Goal: Task Accomplishment & Management: Manage account settings

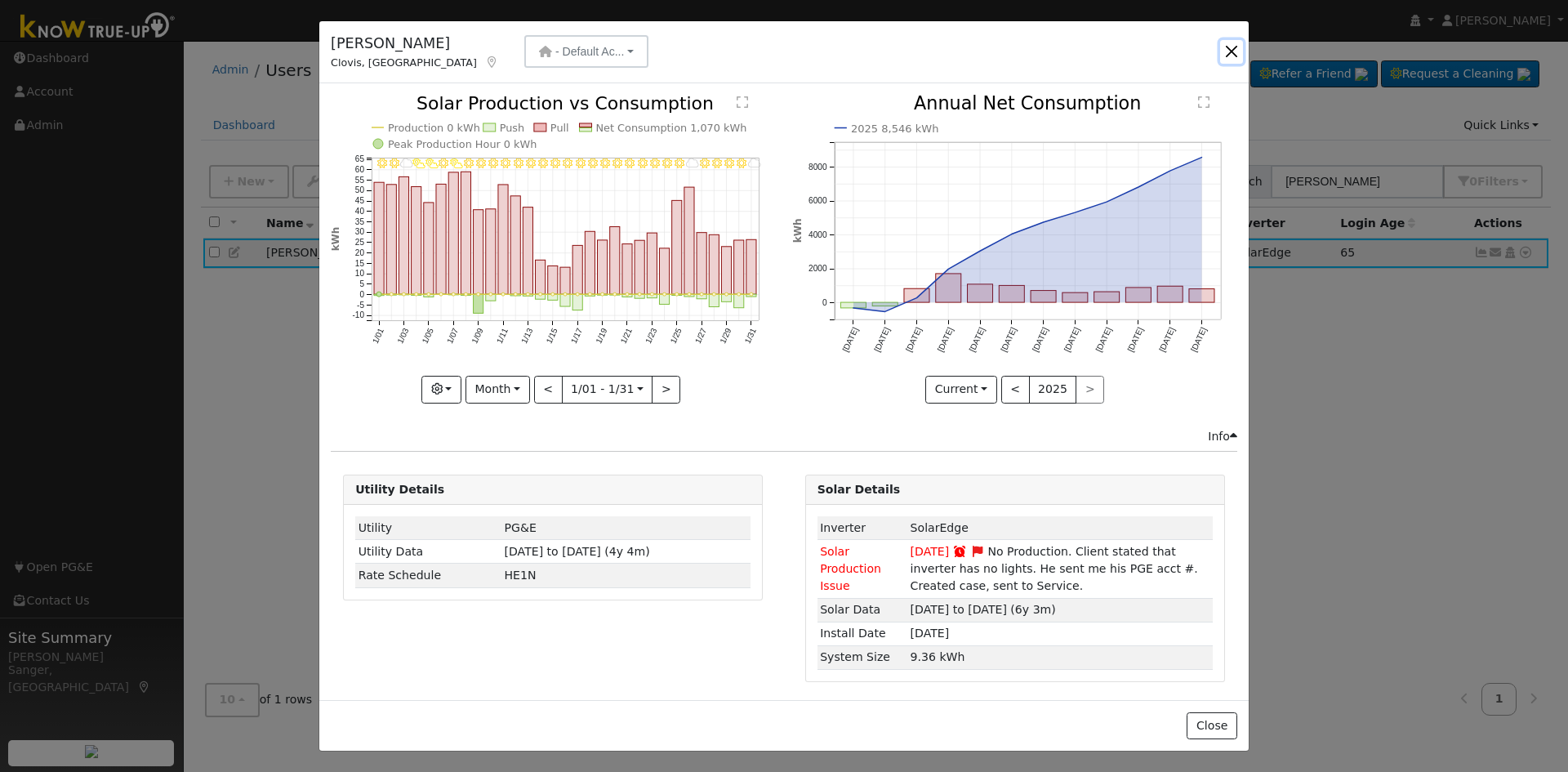
click at [1229, 48] on button "button" at bounding box center [1231, 51] width 23 height 23
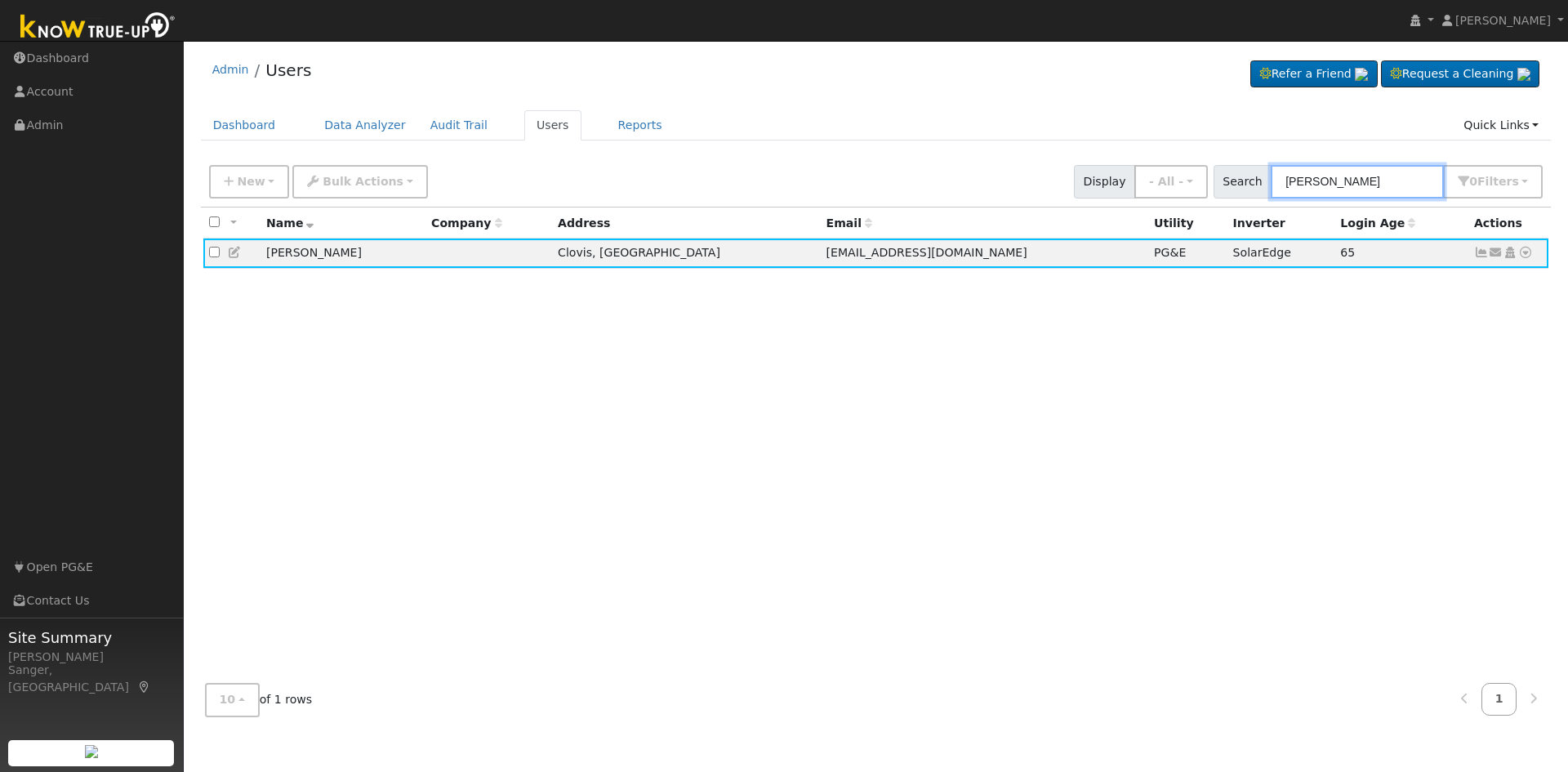
drag, startPoint x: 1375, startPoint y: 189, endPoint x: 1238, endPoint y: 185, distance: 137.1
click at [1239, 185] on div "Search [PERSON_NAME] 0 Filter s My accounts Role Show - All - Show Leads Admin …" at bounding box center [1379, 181] width 330 height 33
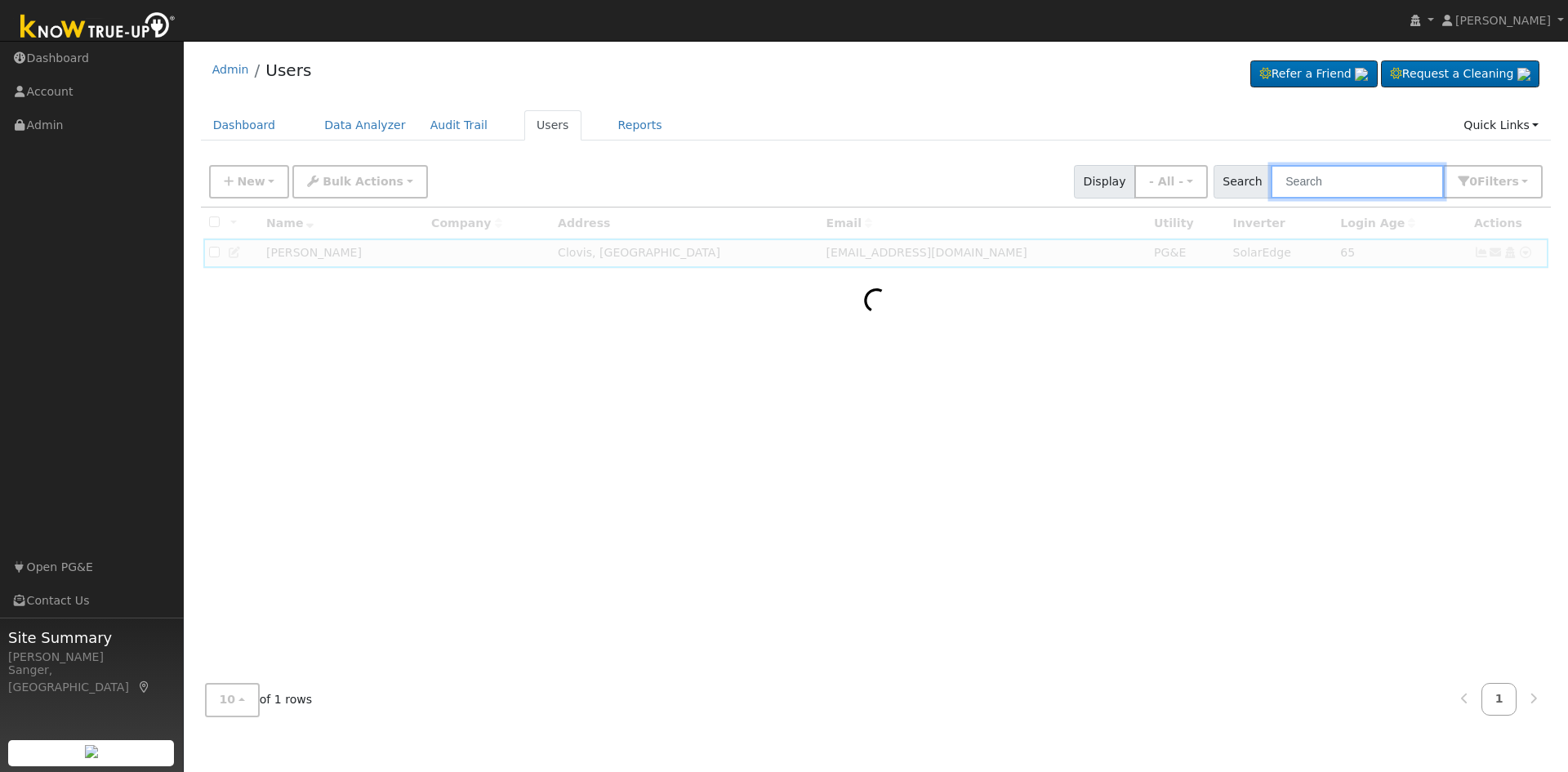
paste input "[PERSON_NAME],"
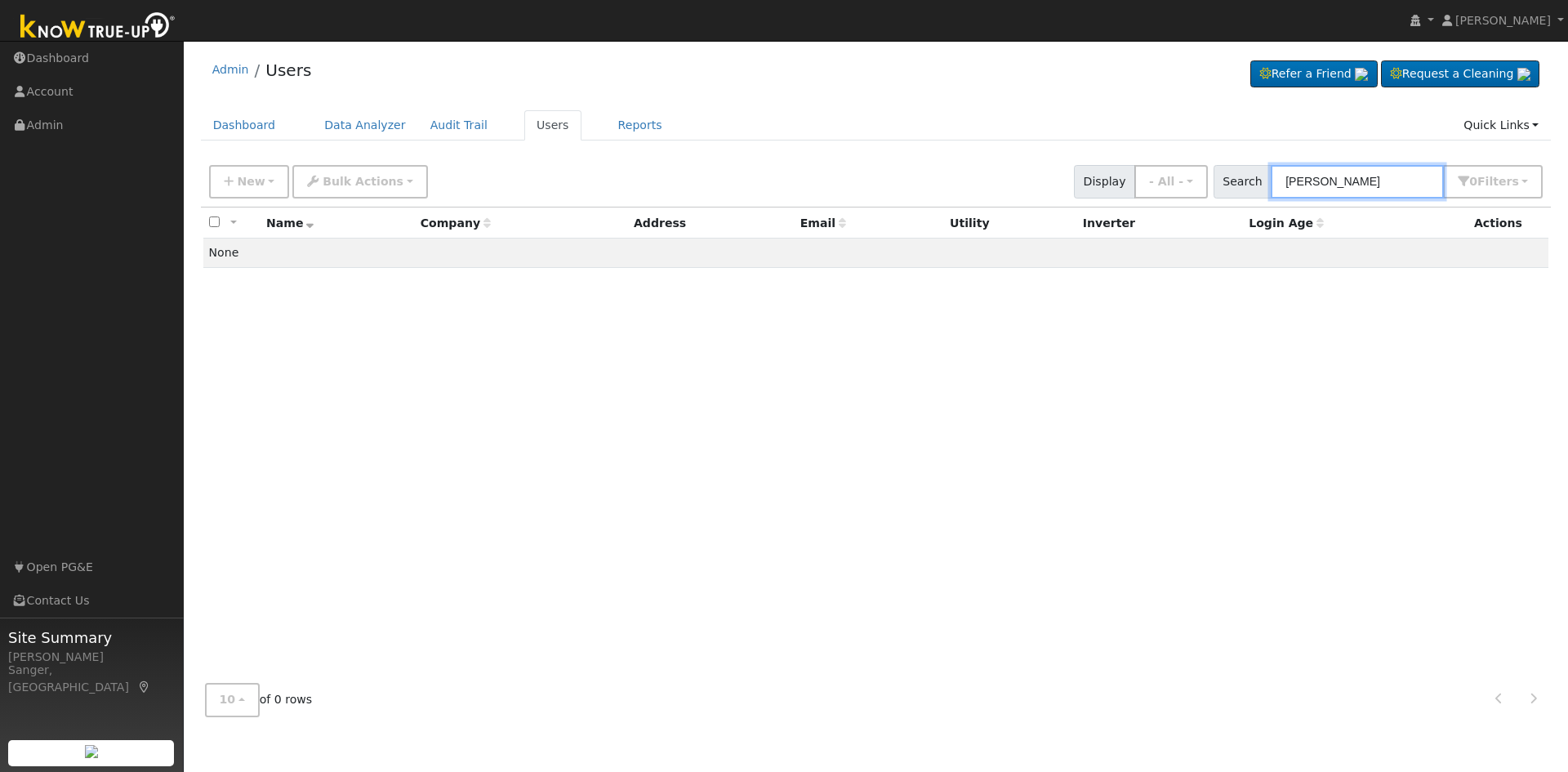
type input "[PERSON_NAME]"
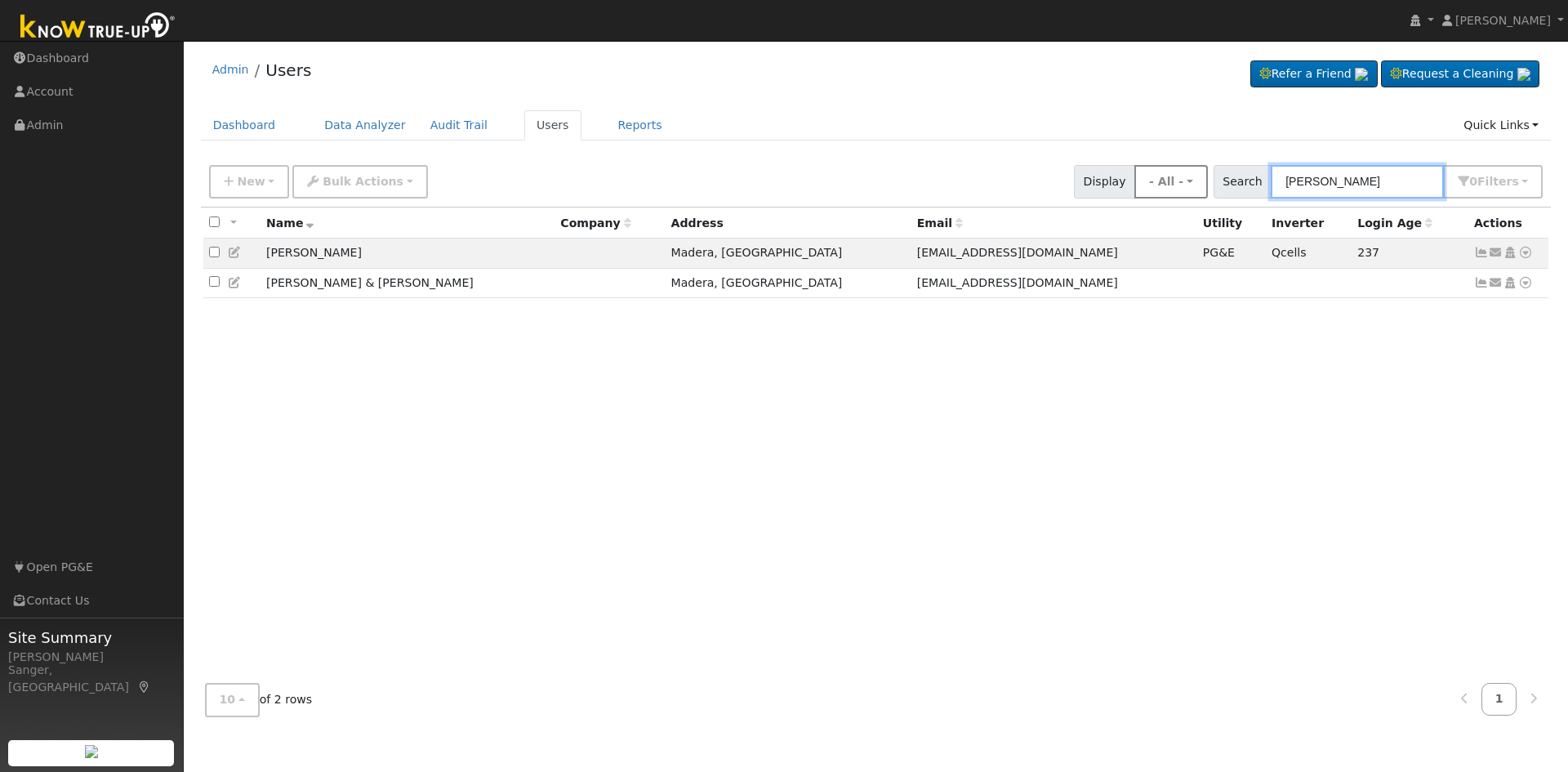
drag, startPoint x: 1366, startPoint y: 174, endPoint x: 1178, endPoint y: 185, distance: 188.3
click at [1178, 185] on div "New Add User Quick Add Quick Connect Quick Convert Lead Bulk Actions Send Email…" at bounding box center [876, 179] width 1341 height 39
paste input "[PERSON_NAME] & [PERSON_NAME]"
type input "[PERSON_NAME] & [PERSON_NAME]"
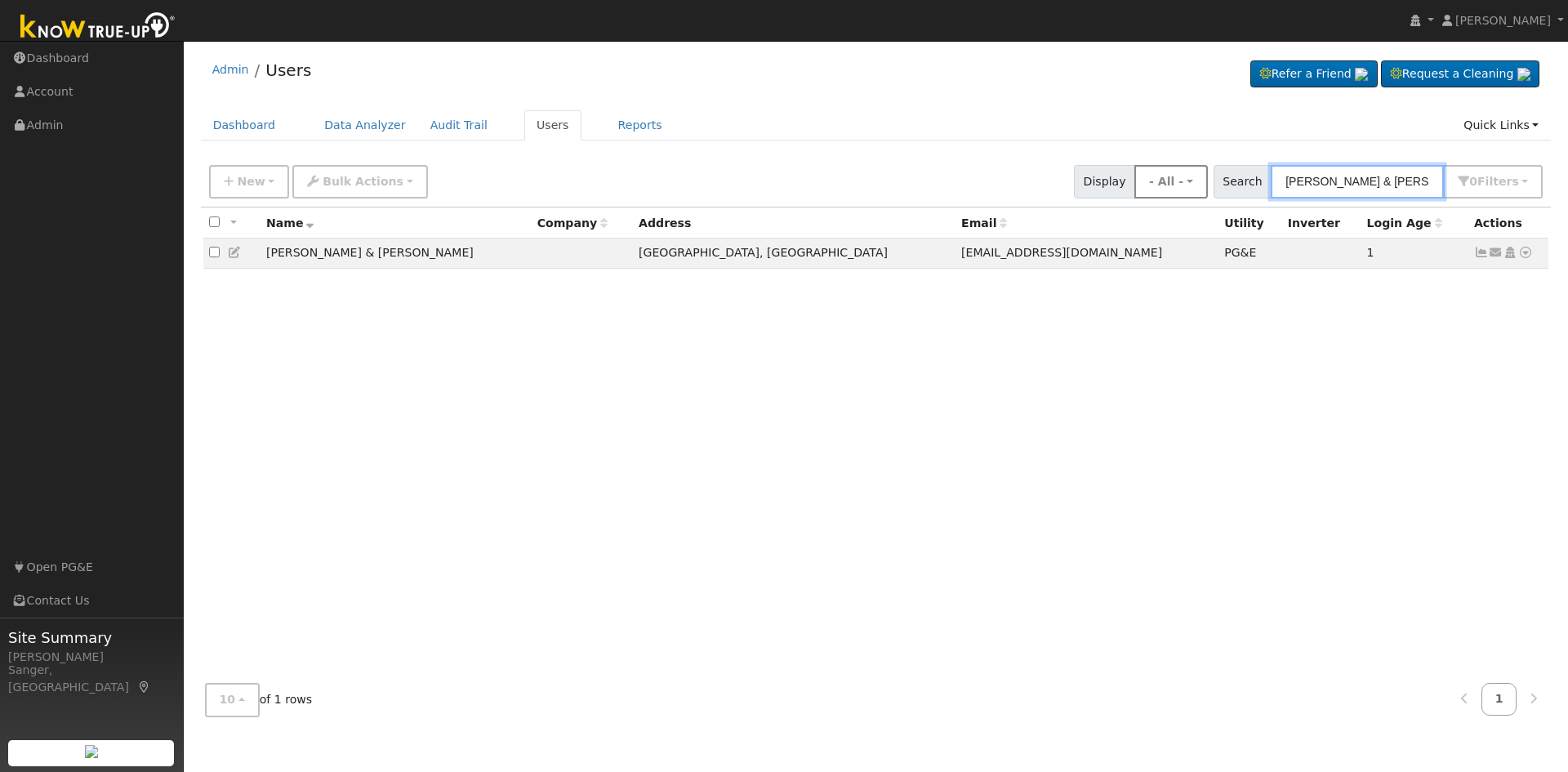
drag, startPoint x: 1235, startPoint y: 190, endPoint x: 1198, endPoint y: 191, distance: 37.0
click at [1198, 191] on div "New Add User Quick Add Quick Connect Quick Convert Lead Bulk Actions Send Email…" at bounding box center [876, 179] width 1341 height 39
paste input "[PERSON_NAME]"
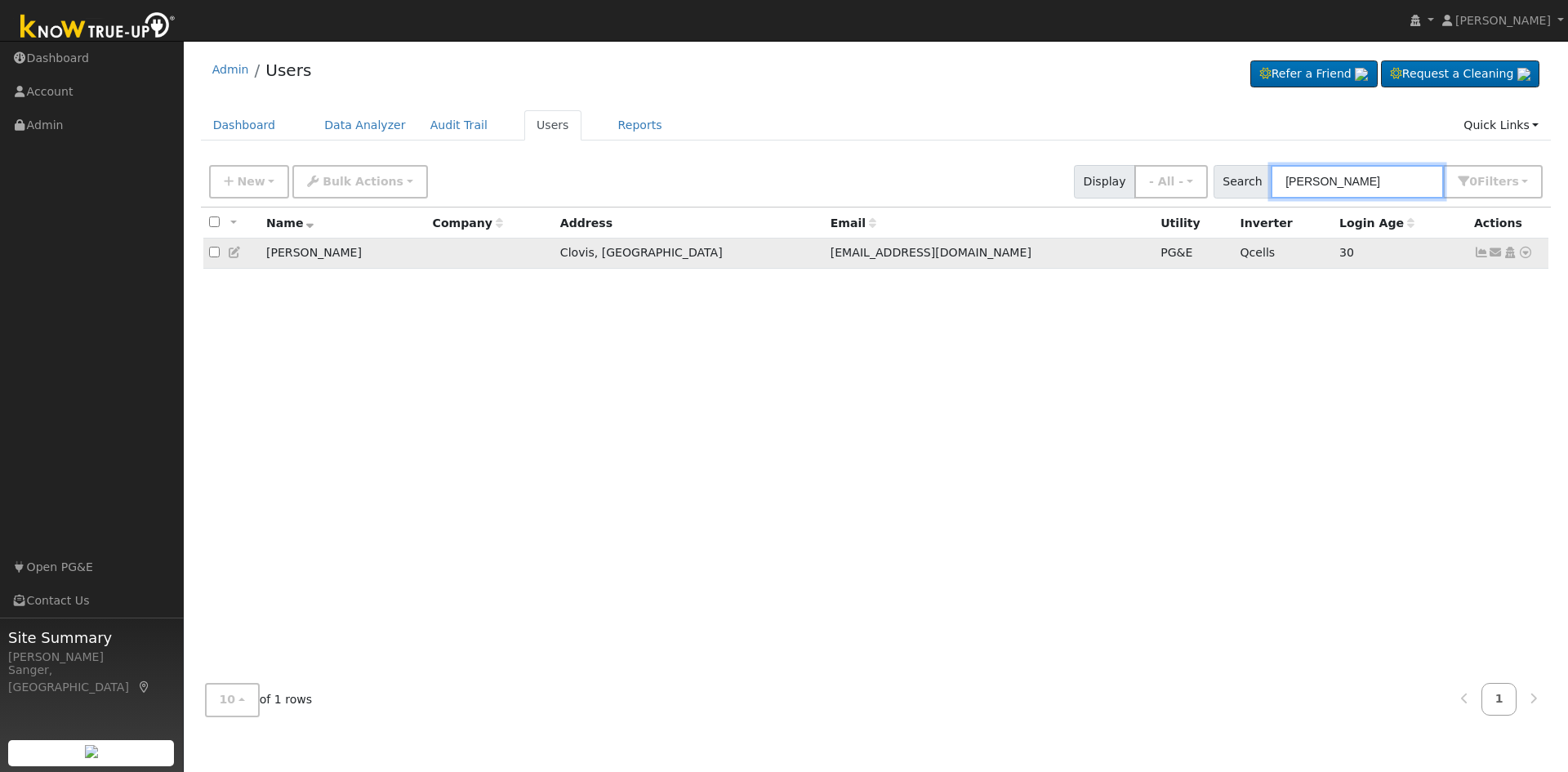
type input "[PERSON_NAME]"
click at [1484, 258] on icon at bounding box center [1481, 253] width 15 height 12
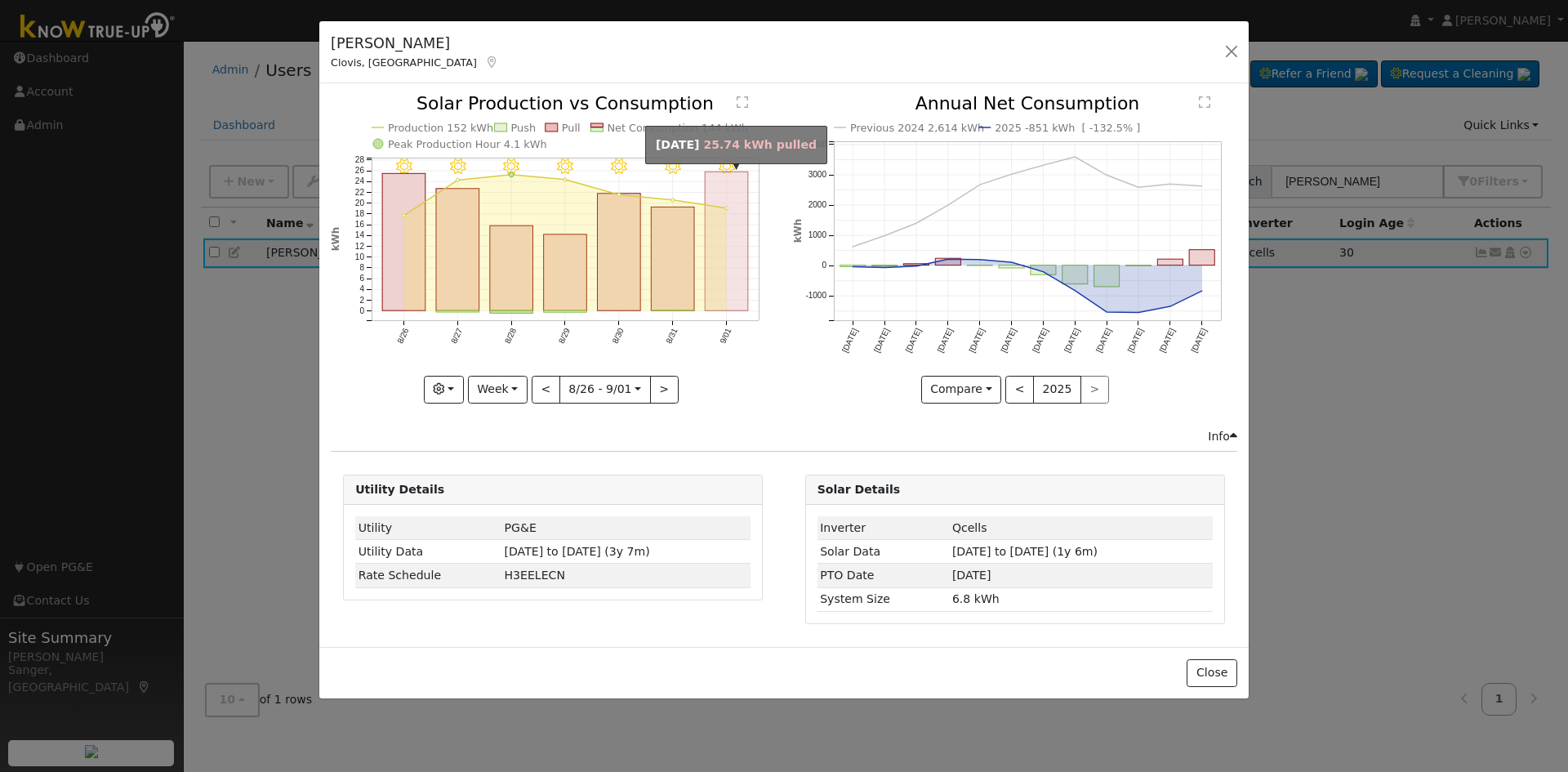
click at [734, 202] on rect "onclick=""" at bounding box center [727, 242] width 43 height 139
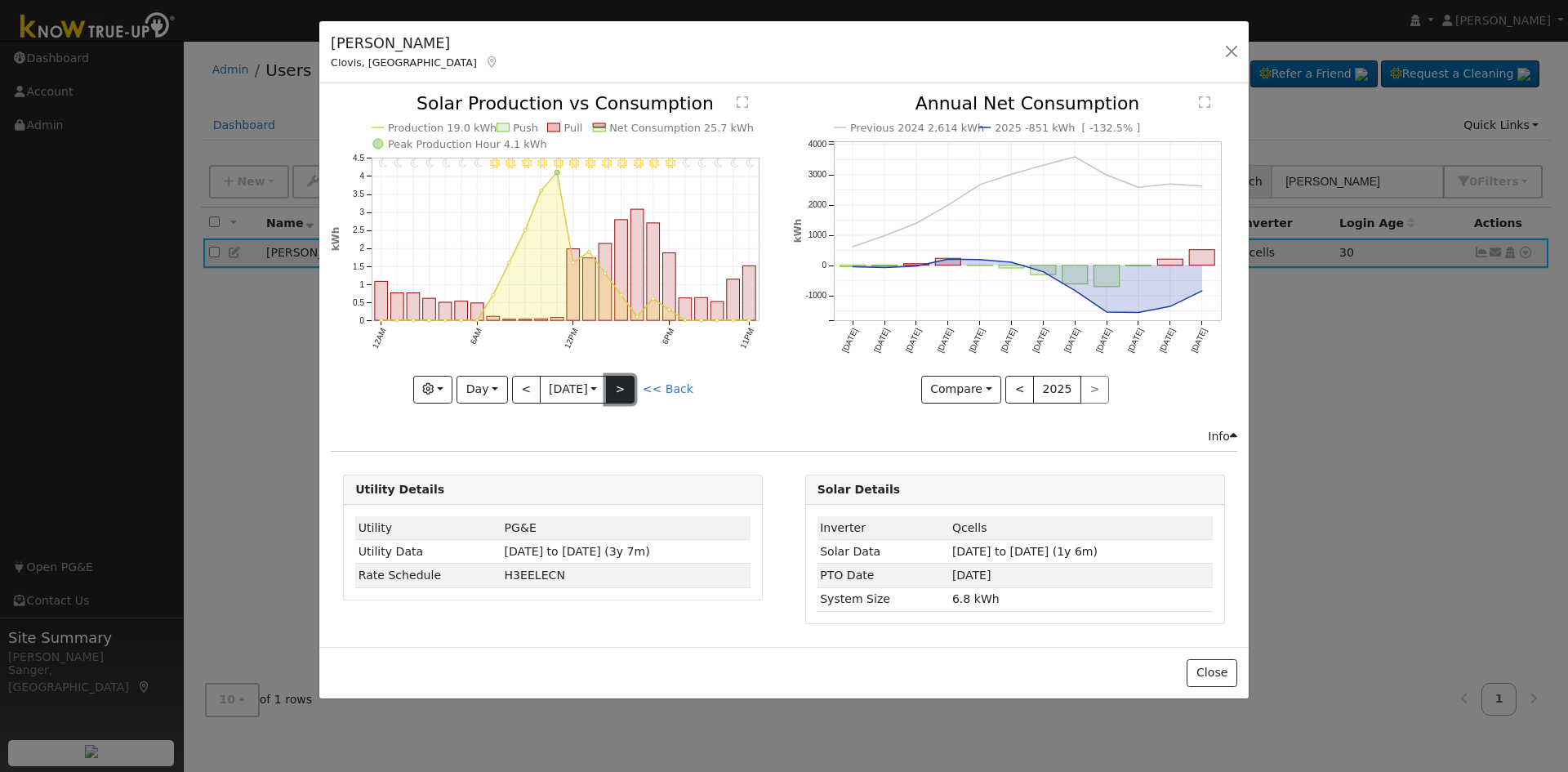
click at [625, 386] on button ">" at bounding box center [619, 389] width 28 height 27
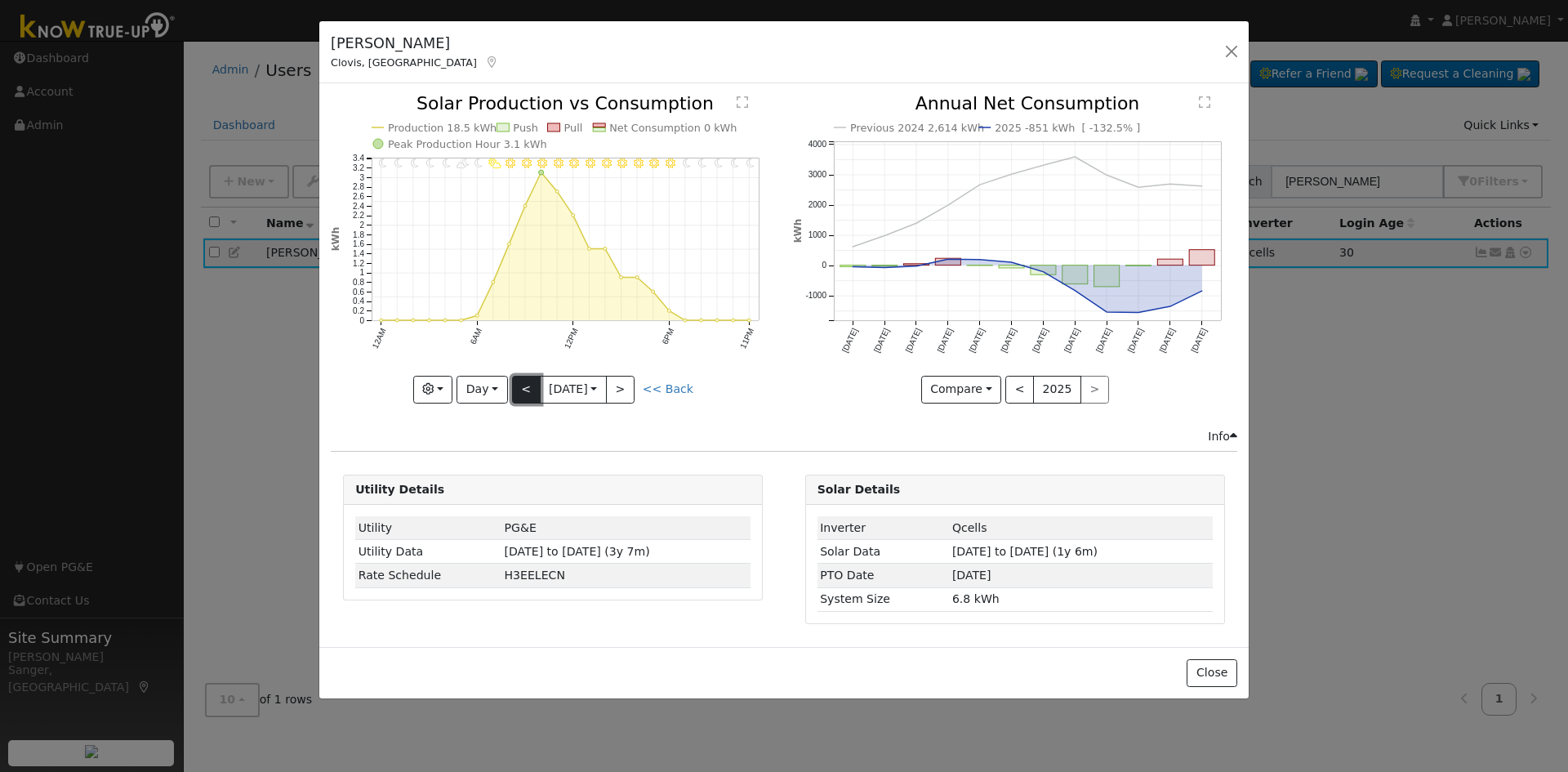
click at [524, 387] on button "<" at bounding box center [526, 389] width 28 height 27
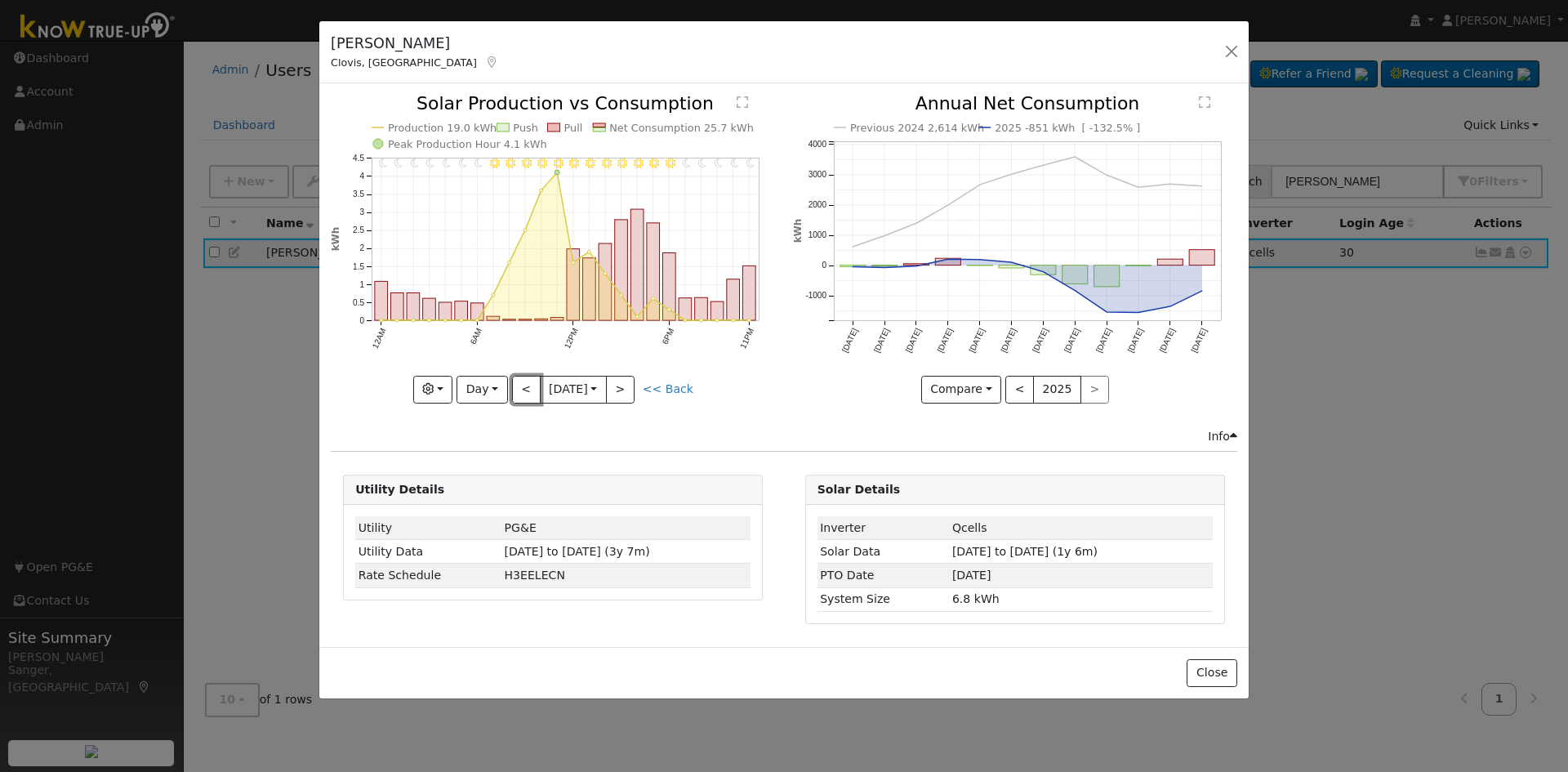
click at [523, 387] on button "<" at bounding box center [526, 389] width 28 height 27
type input "[DATE]"
